Goal: Navigation & Orientation: Find specific page/section

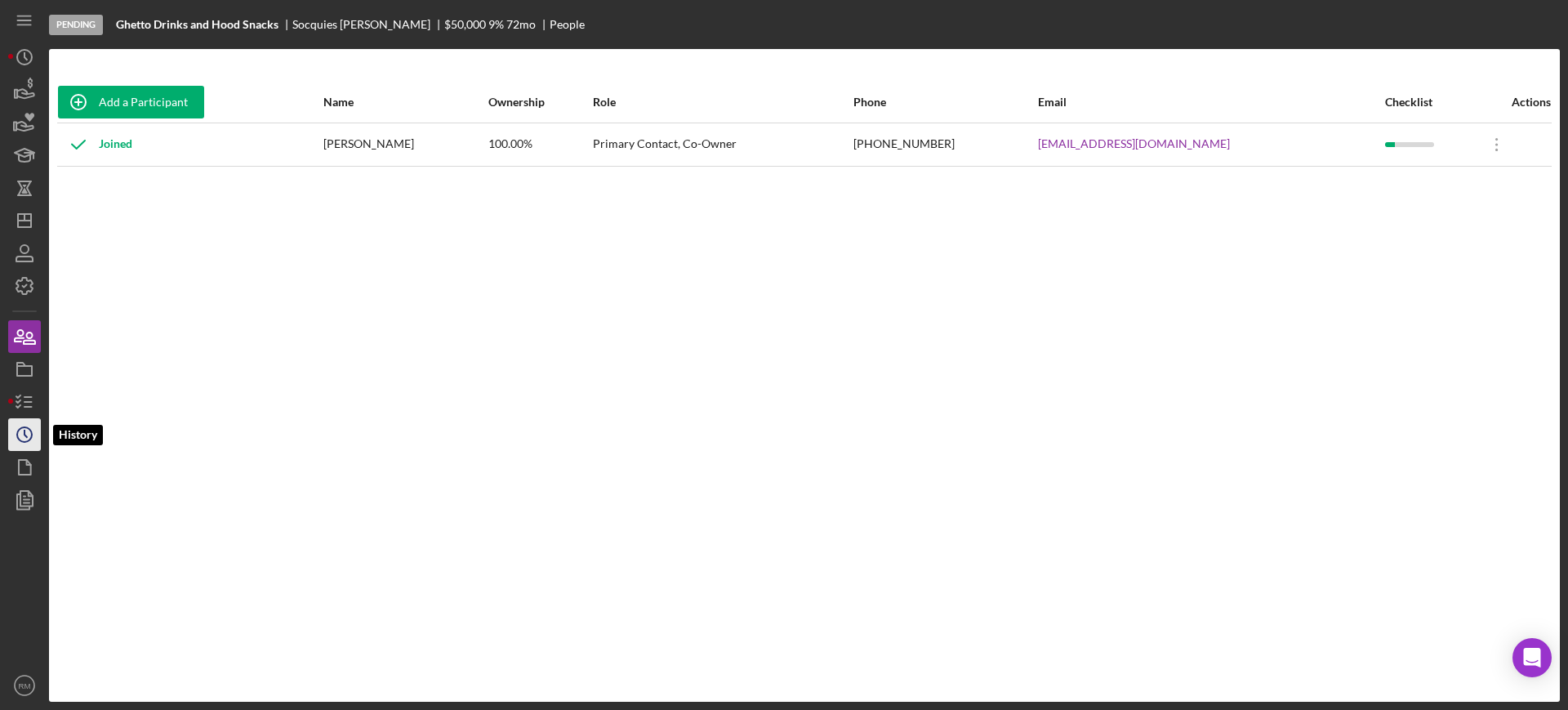
click at [33, 436] on icon "Icon/History" at bounding box center [24, 435] width 41 height 41
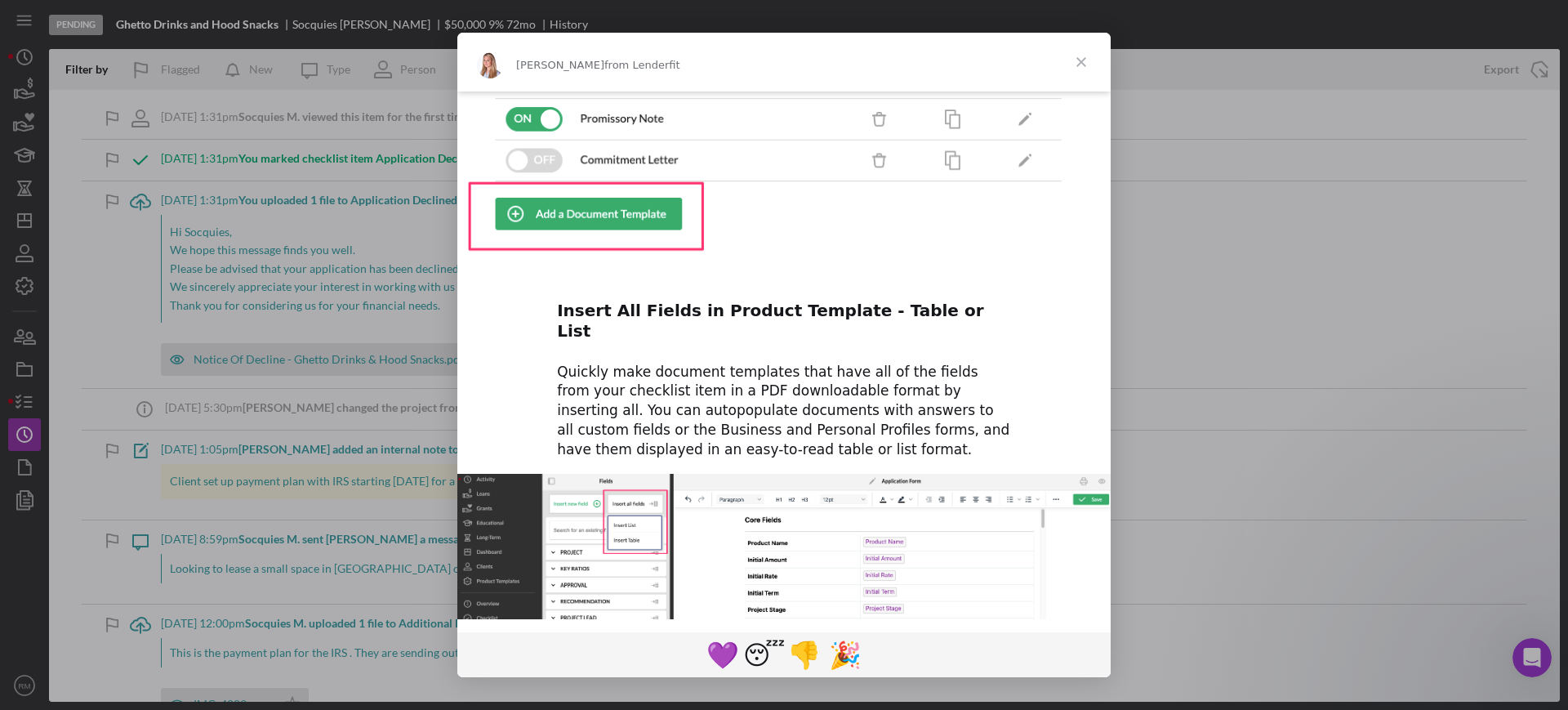
scroll to position [738, 0]
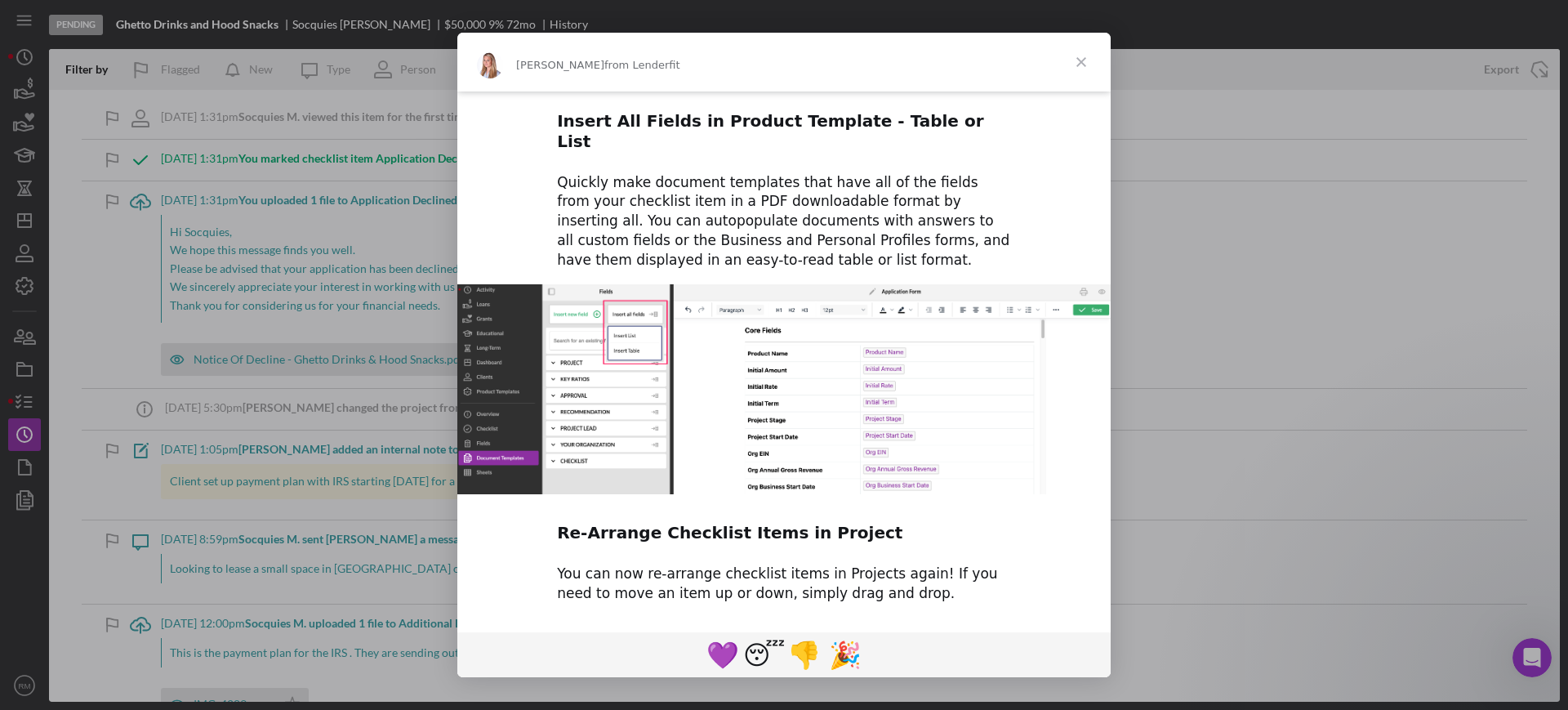
click at [1084, 63] on span "Close" at bounding box center [1081, 62] width 59 height 59
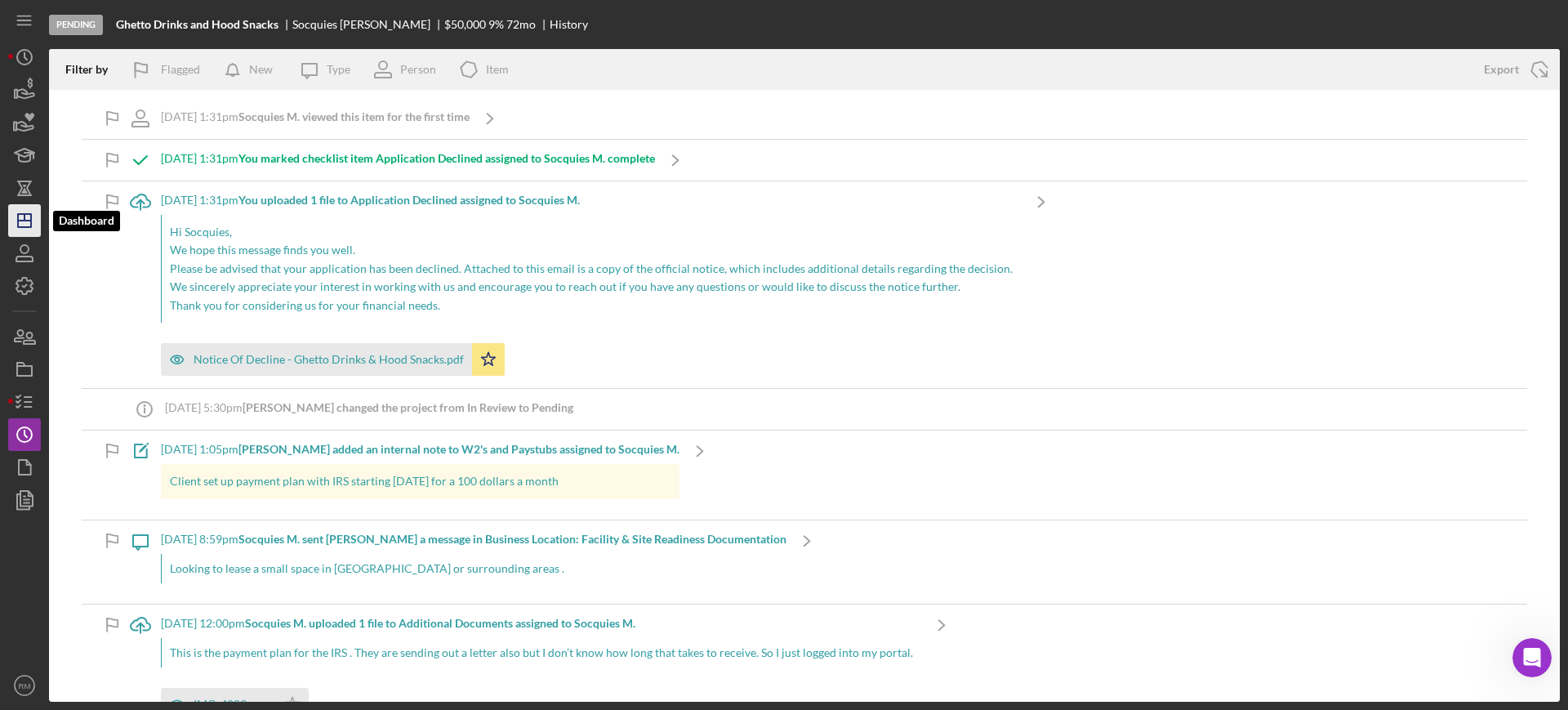
click at [16, 216] on icon "Icon/Dashboard" at bounding box center [24, 220] width 41 height 41
